Goal: Register for event/course

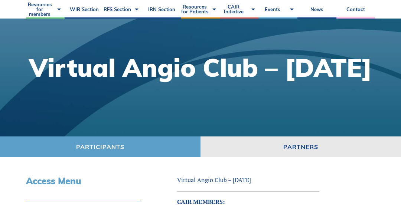
scroll to position [64, 0]
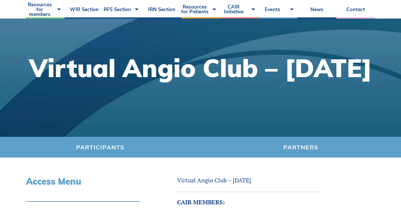
click at [212, 145] on link "Partners" at bounding box center [300, 147] width 200 height 21
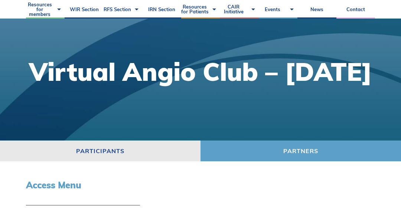
scroll to position [49, 0]
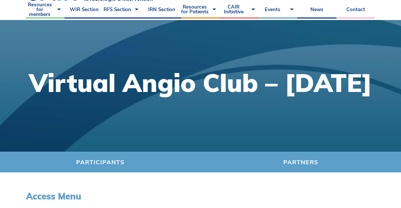
click at [81, 167] on link "Participants" at bounding box center [100, 162] width 200 height 21
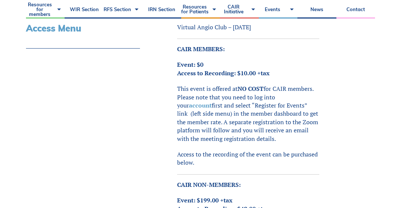
scroll to position [219, 0]
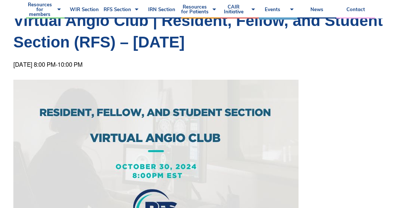
scroll to position [131, 0]
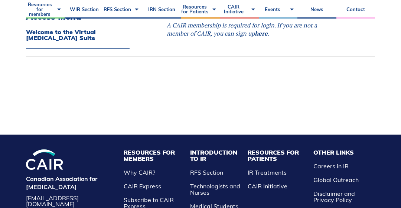
scroll to position [831, 0]
